Goal: Find specific page/section

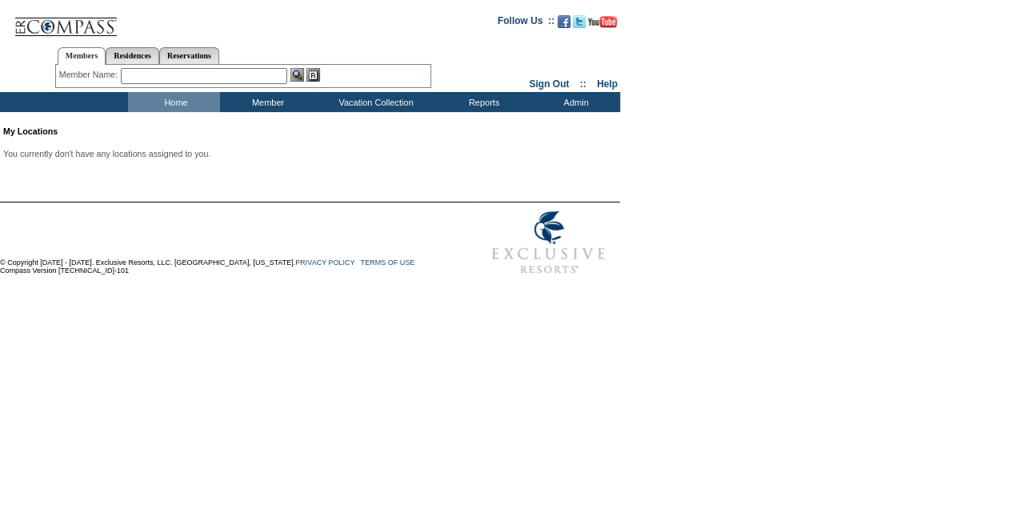
click at [203, 74] on input "text" at bounding box center [204, 76] width 166 height 16
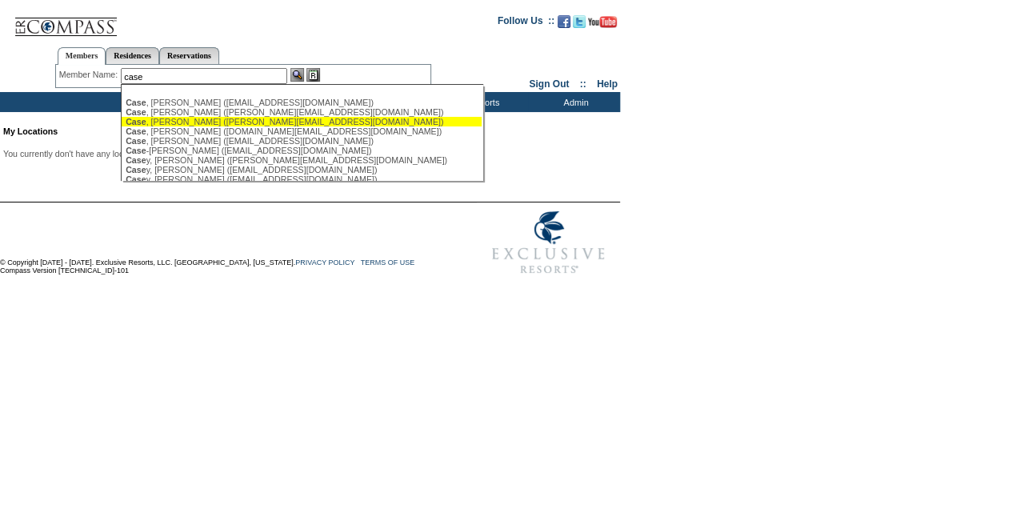
click at [190, 120] on div "[PERSON_NAME] ([PERSON_NAME][EMAIL_ADDRESS][DOMAIN_NAME])" at bounding box center [302, 122] width 352 height 10
type input "[PERSON_NAME] ([PERSON_NAME][EMAIL_ADDRESS][DOMAIN_NAME])"
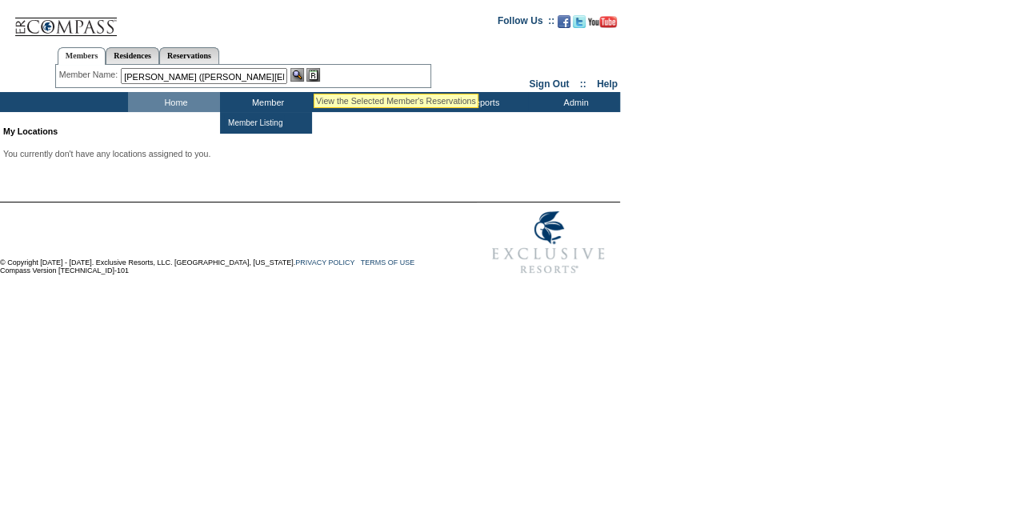
click at [315, 73] on img at bounding box center [313, 75] width 14 height 14
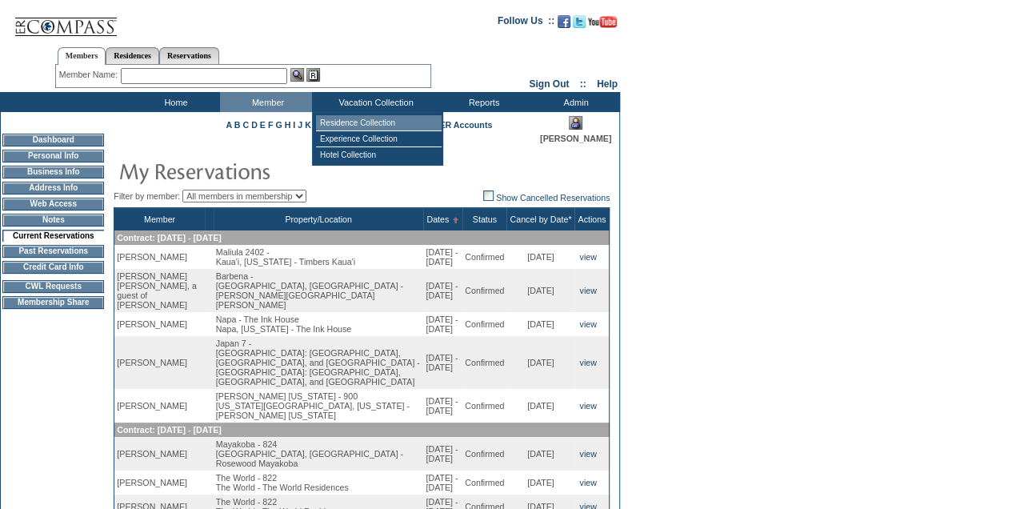
click at [349, 120] on td "Residence Collection" at bounding box center [379, 123] width 126 height 16
